Goal: Book appointment/travel/reservation

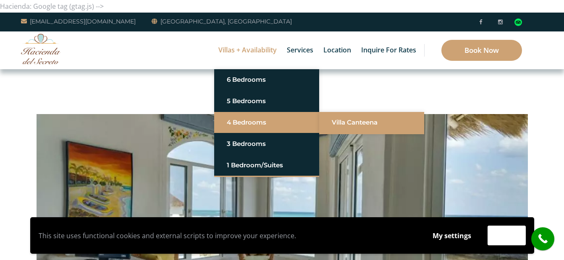
click at [342, 122] on link "Villa Canteena" at bounding box center [372, 122] width 80 height 15
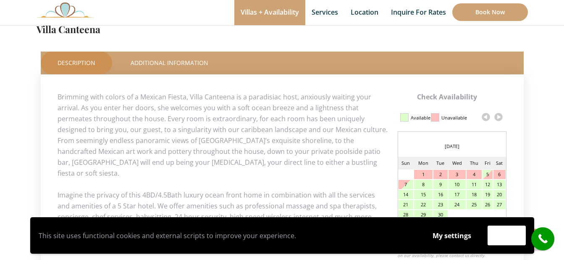
scroll to position [378, 0]
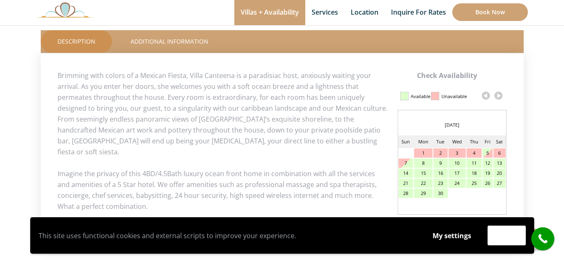
click at [499, 97] on link at bounding box center [498, 95] width 13 height 13
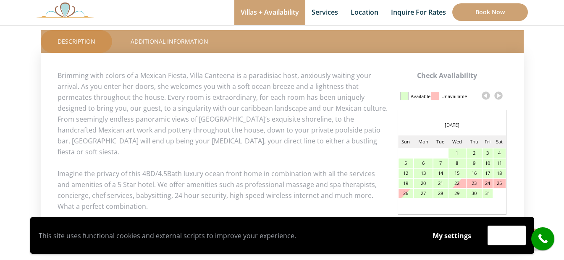
click at [500, 97] on link at bounding box center [498, 95] width 13 height 13
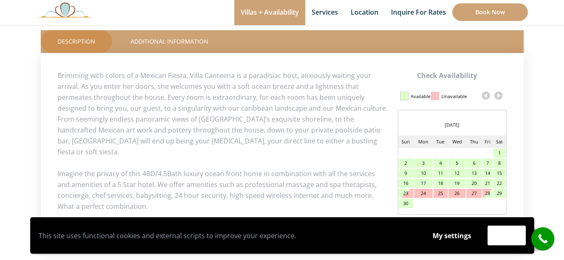
click at [500, 97] on link at bounding box center [498, 95] width 13 height 13
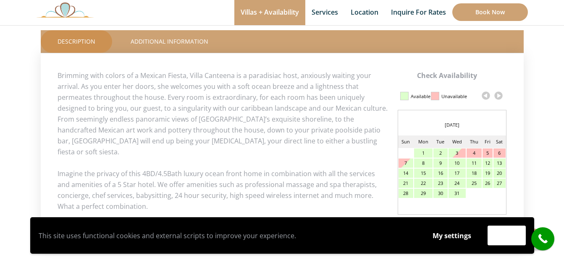
click at [500, 97] on link at bounding box center [498, 95] width 13 height 13
